Goal: Information Seeking & Learning: Learn about a topic

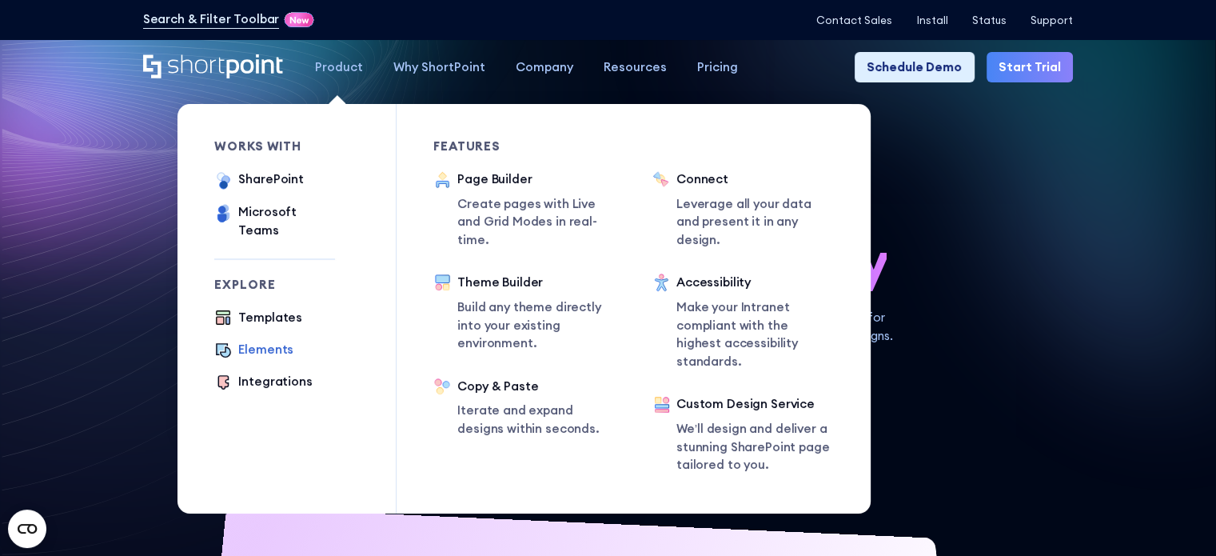
click at [278, 341] on div "Elements" at bounding box center [265, 350] width 55 height 18
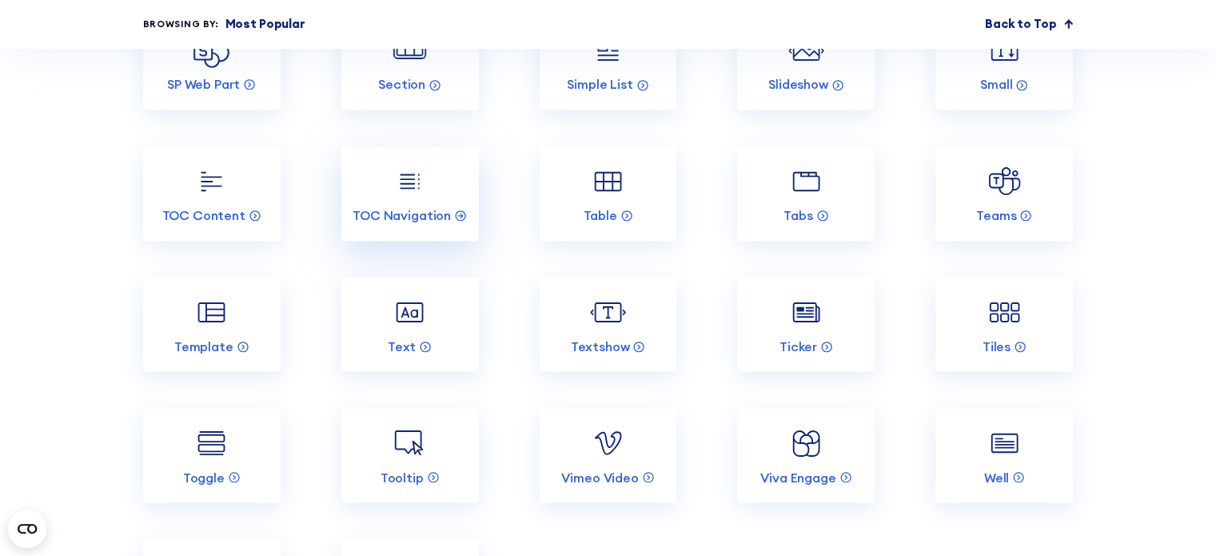
scroll to position [2718, 0]
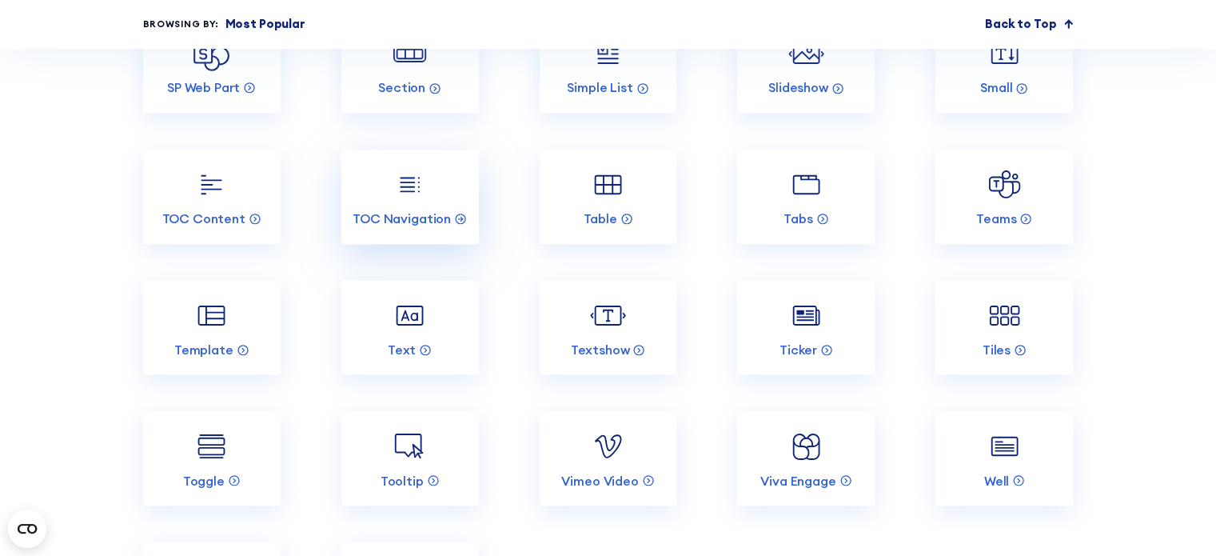
click at [409, 203] on img at bounding box center [410, 184] width 37 height 37
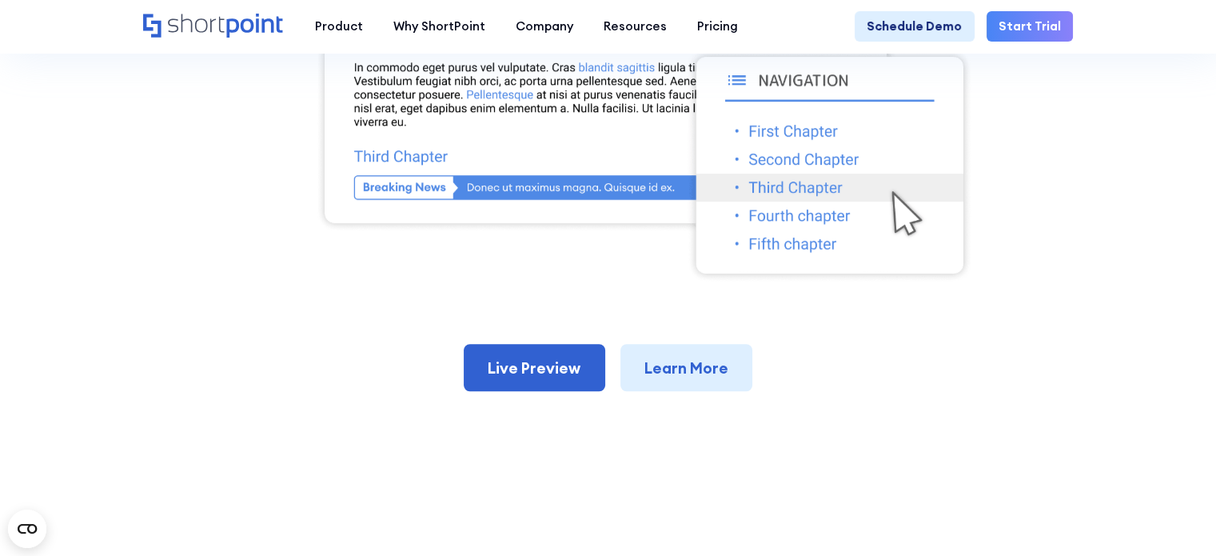
scroll to position [799, 0]
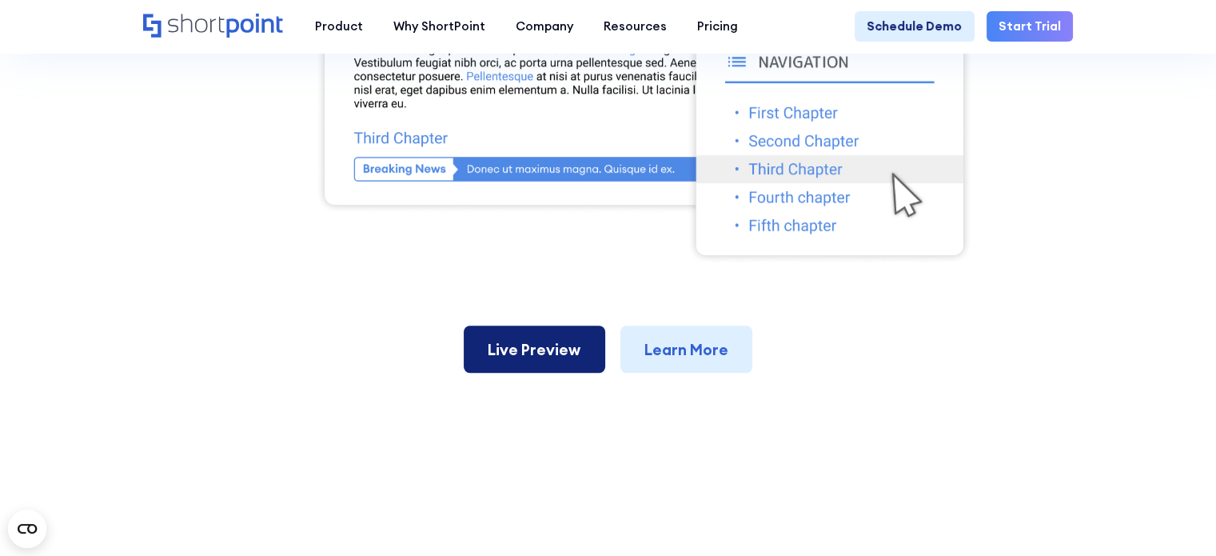
click at [560, 337] on link "Live Preview" at bounding box center [534, 348] width 141 height 47
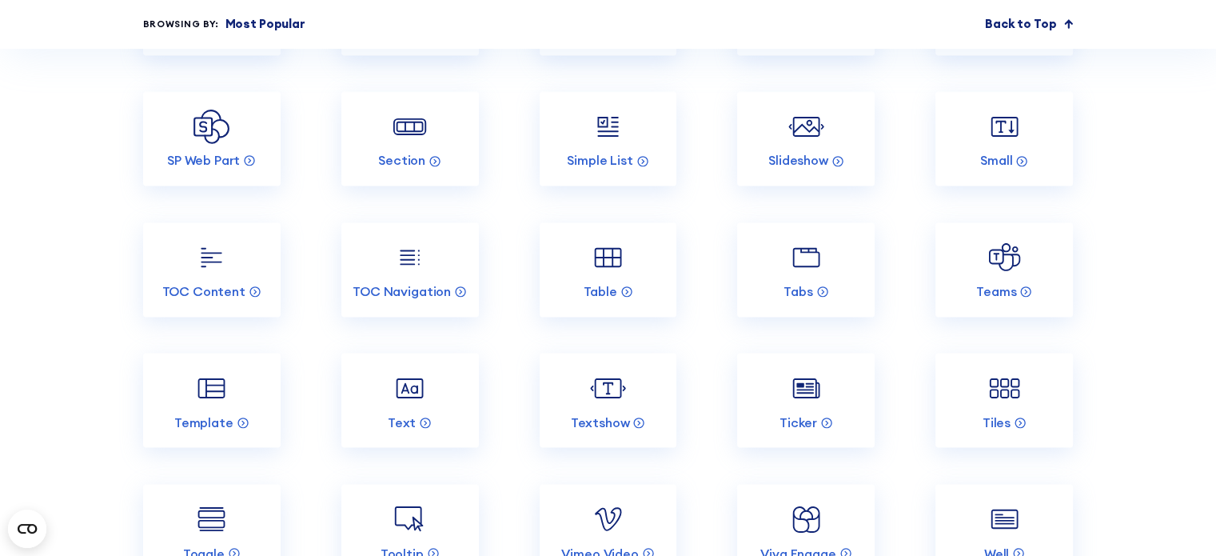
scroll to position [2633, 0]
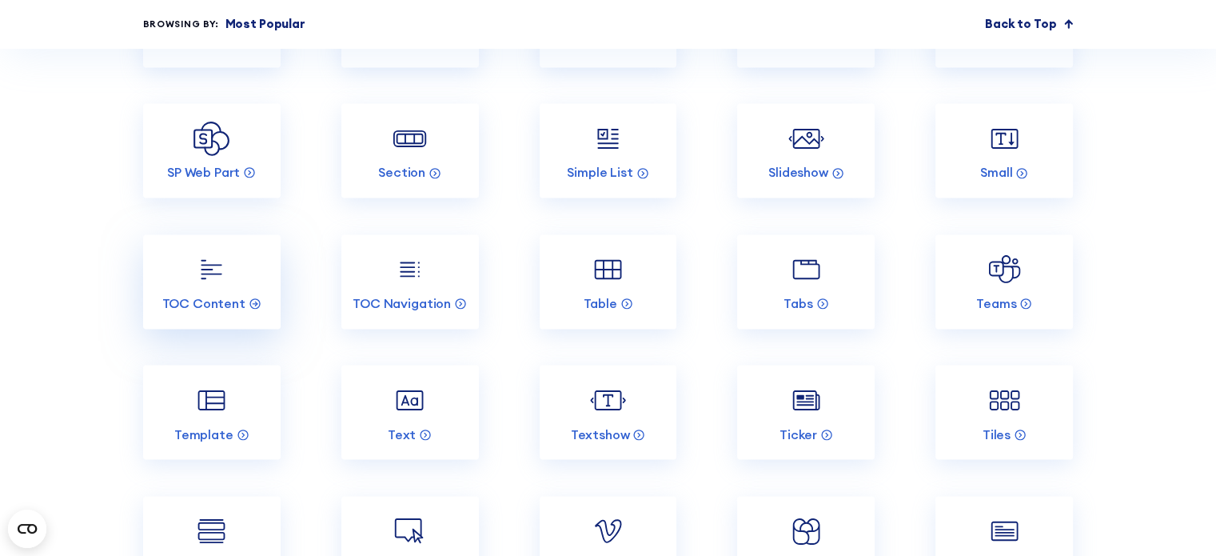
click at [207, 288] on img at bounding box center [211, 269] width 37 height 37
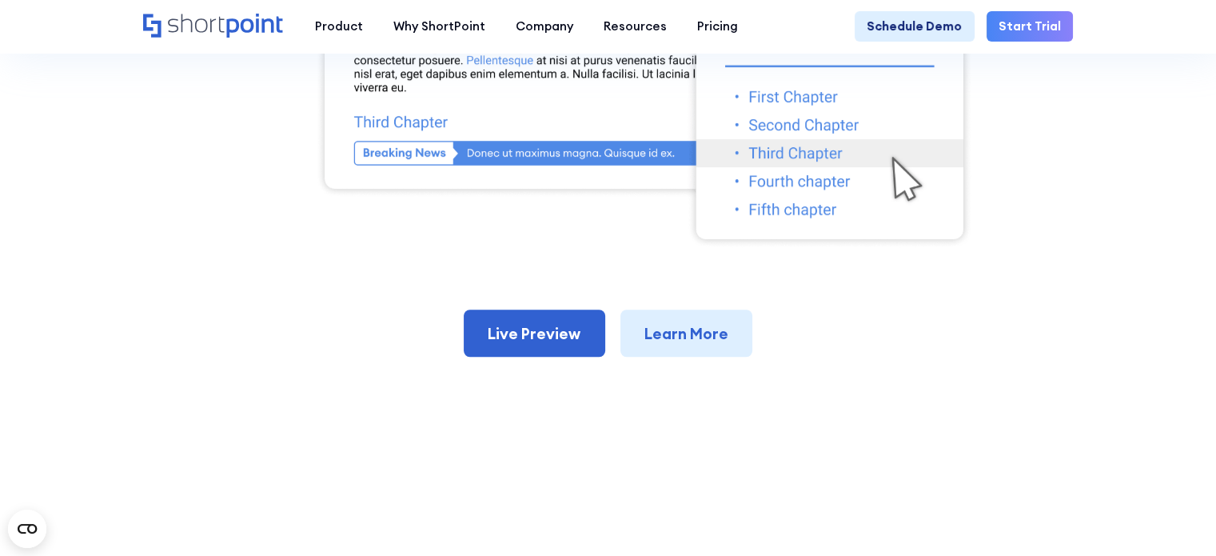
scroll to position [799, 0]
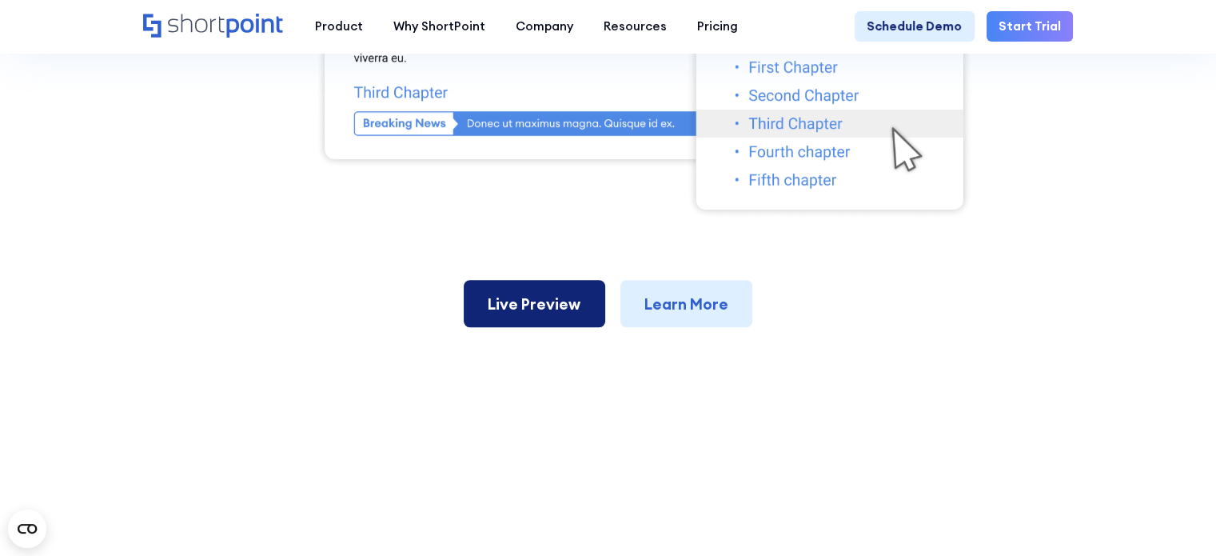
click at [536, 321] on link "Live Preview" at bounding box center [534, 303] width 141 height 47
